Goal: Task Accomplishment & Management: Manage account settings

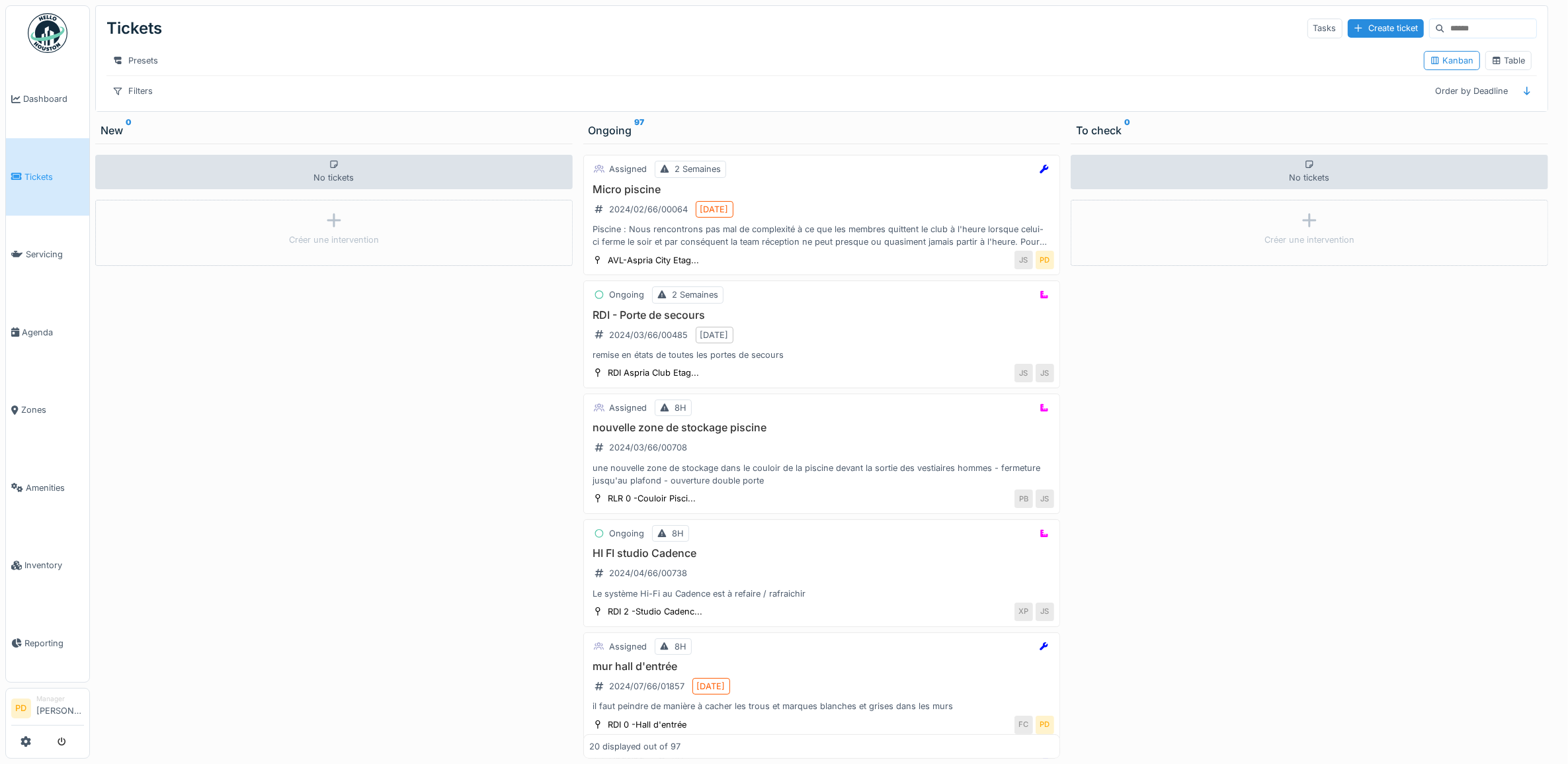
click at [44, 175] on span "Tickets" at bounding box center [54, 177] width 60 height 13
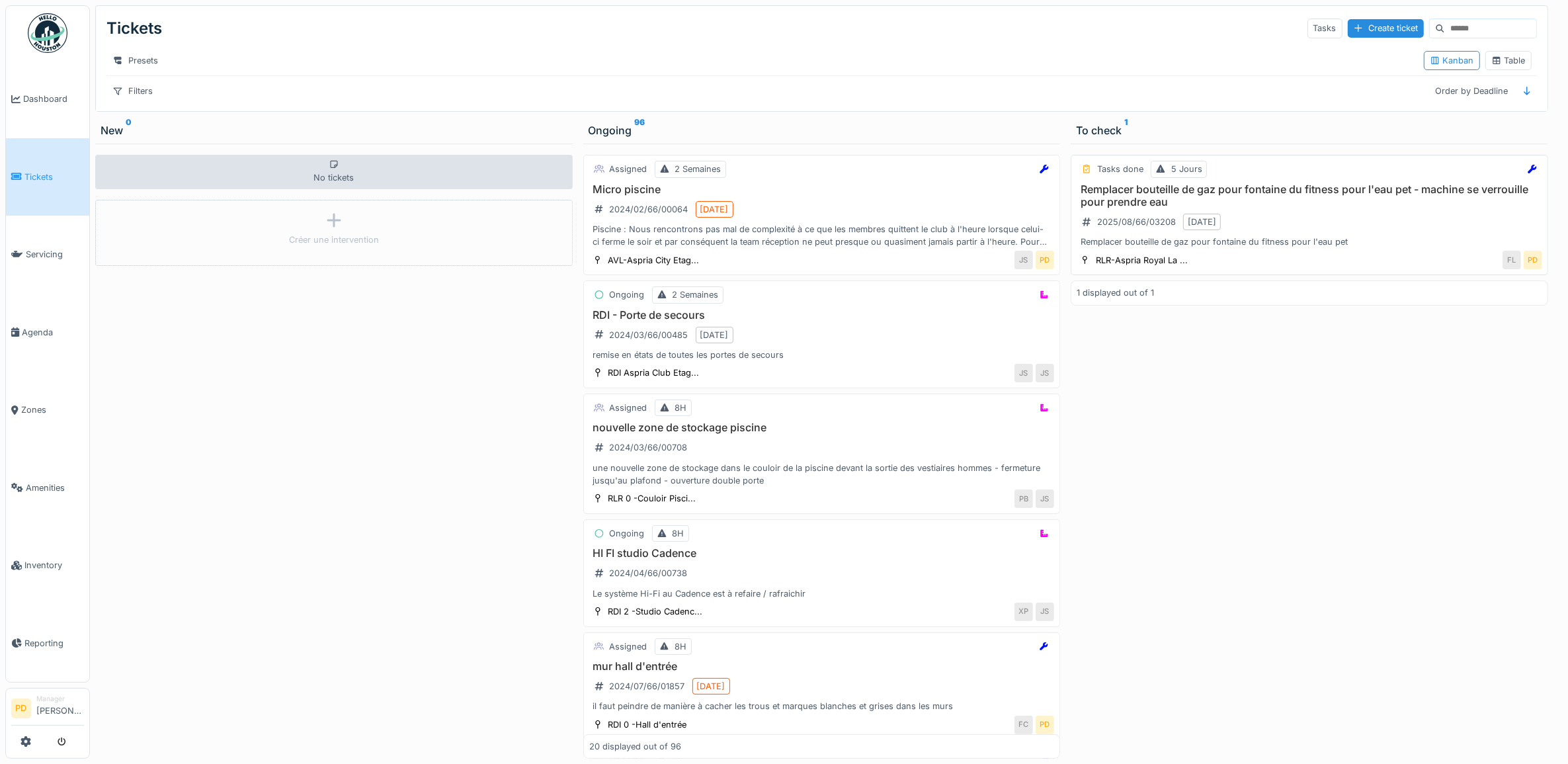
click at [1369, 234] on div "Remplacer bouteille de gaz pour fontaine du fitness pour l'eau pet - machine se…" at bounding box center [1309, 216] width 465 height 66
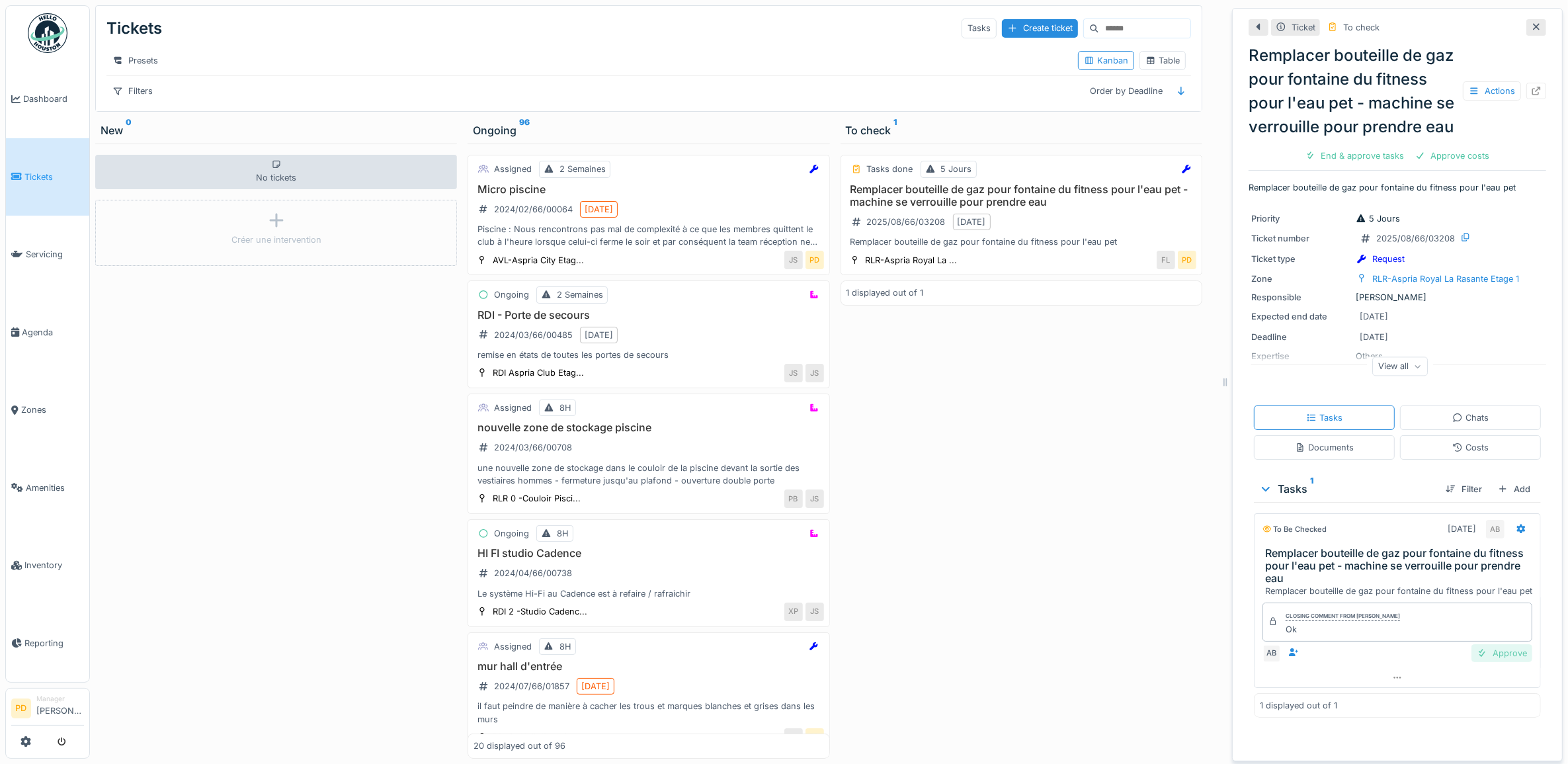
click at [1492, 662] on div "Approve" at bounding box center [1502, 653] width 61 height 18
click at [1379, 165] on div "Approve costs" at bounding box center [1361, 156] width 85 height 18
click at [1384, 165] on div "Close ticket" at bounding box center [1397, 156] width 73 height 18
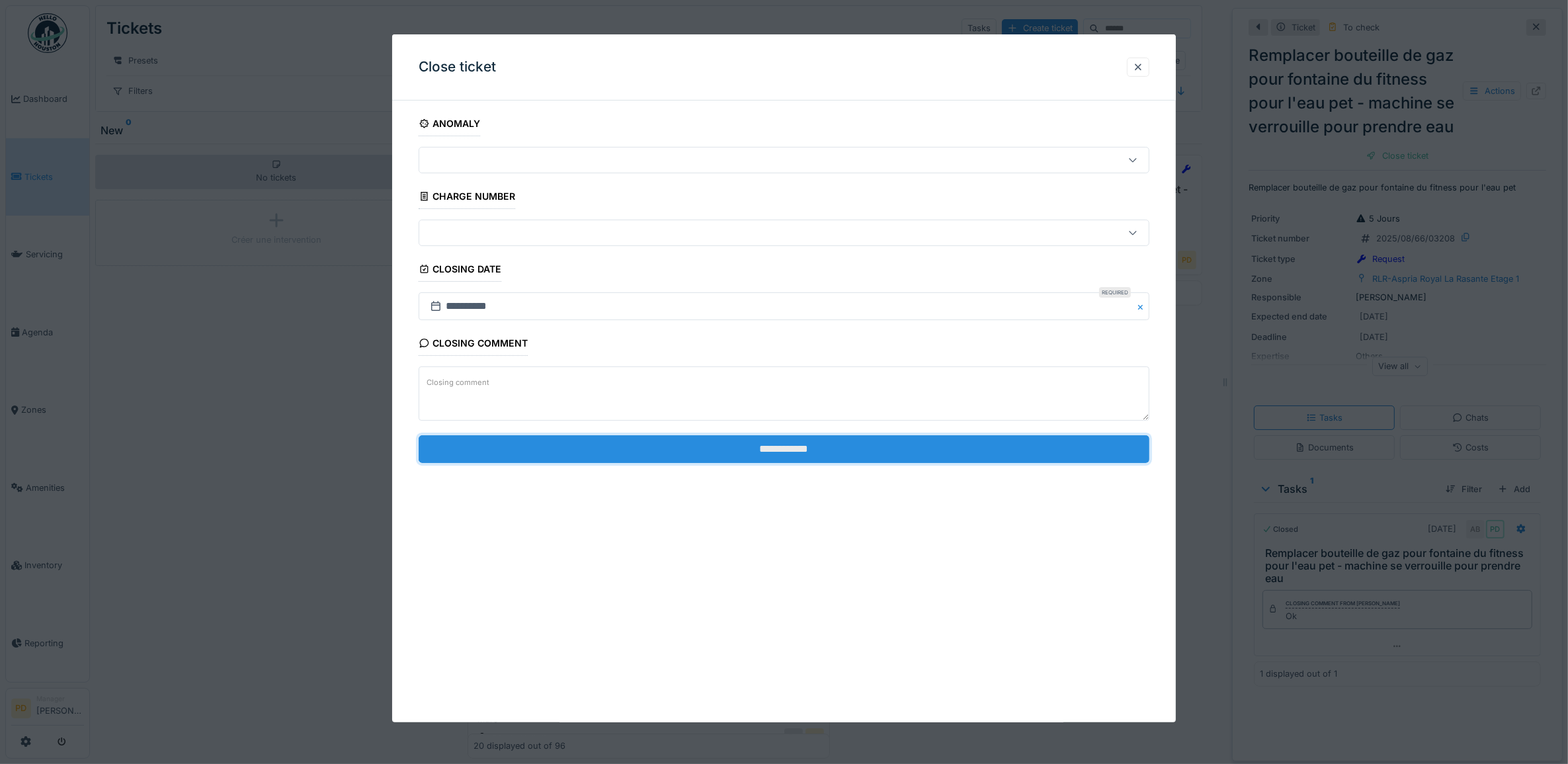
click at [865, 461] on input "**********" at bounding box center [784, 449] width 731 height 28
